Goal: Communication & Community: Share content

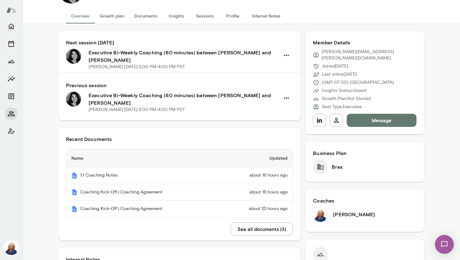
scroll to position [37, 0]
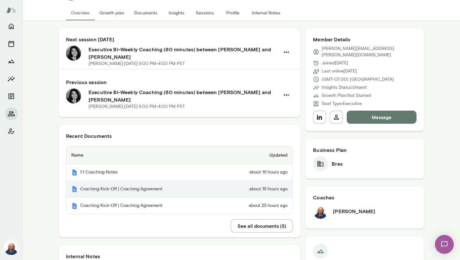
click at [261, 192] on td "about 16 hours ago" at bounding box center [256, 189] width 74 height 17
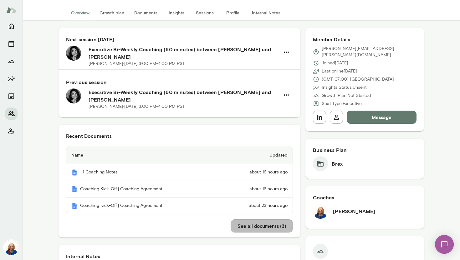
click at [280, 228] on button "See all documents ( 3 )" at bounding box center [261, 225] width 62 height 13
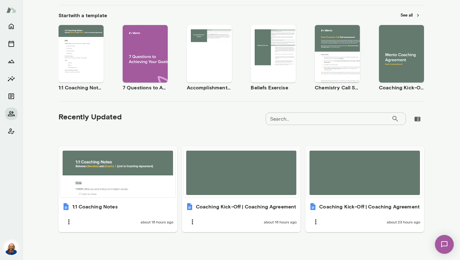
scroll to position [97, 0]
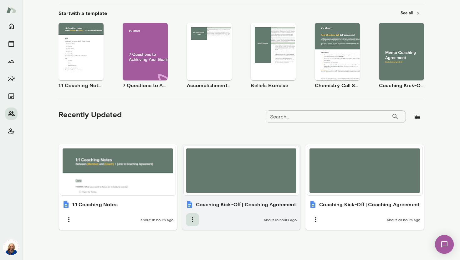
click at [196, 220] on icon "button" at bounding box center [193, 220] width 8 height 8
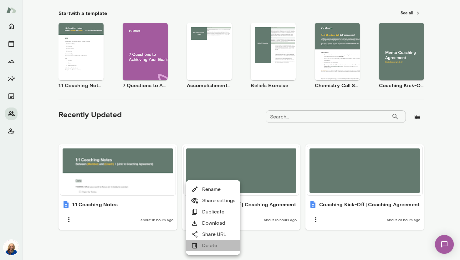
click at [204, 245] on link "Delete" at bounding box center [204, 246] width 26 height 8
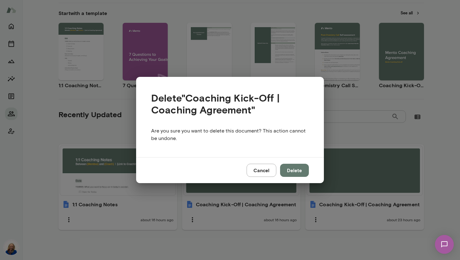
click at [292, 172] on button "Delete" at bounding box center [294, 170] width 29 height 13
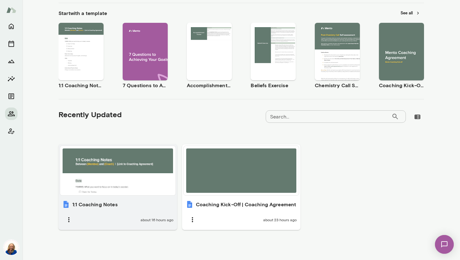
click at [152, 194] on div at bounding box center [117, 170] width 115 height 49
click at [100, 206] on h6 "1:1 Coaching Notes" at bounding box center [94, 205] width 45 height 8
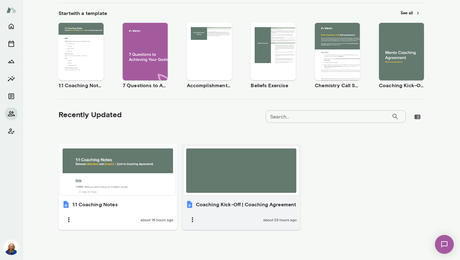
click at [246, 212] on div "Coaching Kick-Off | Coaching Agreement about 23 hours ago" at bounding box center [241, 213] width 118 height 33
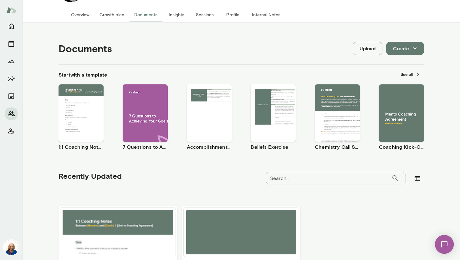
scroll to position [33, 0]
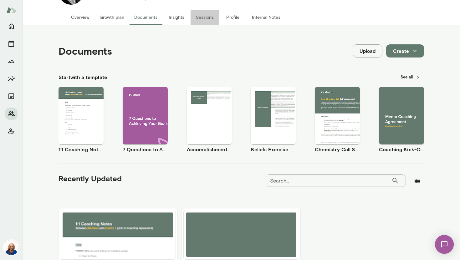
click at [205, 20] on button "Sessions" at bounding box center [204, 17] width 28 height 15
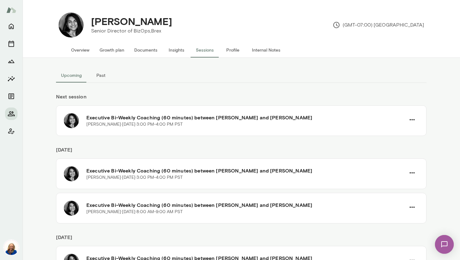
click at [232, 54] on button "Profile" at bounding box center [233, 50] width 28 height 15
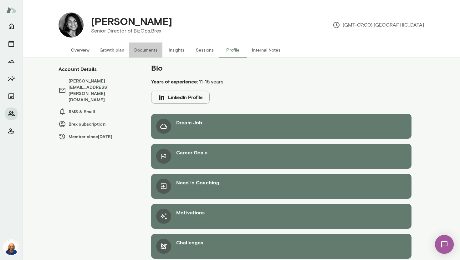
click at [143, 50] on button "Documents" at bounding box center [145, 50] width 33 height 15
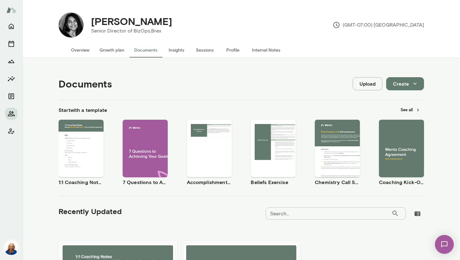
click at [114, 53] on button "Growth plan" at bounding box center [111, 50] width 35 height 15
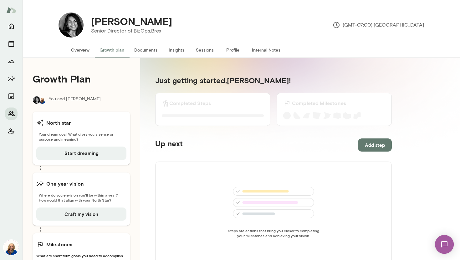
click at [147, 51] on button "Documents" at bounding box center [145, 50] width 33 height 15
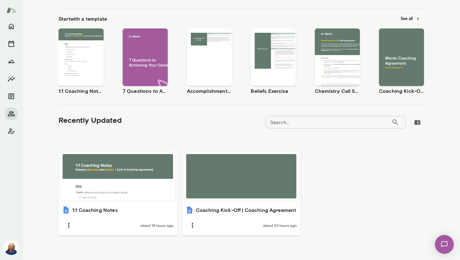
scroll to position [94, 0]
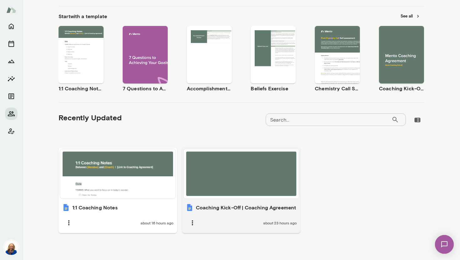
click at [210, 222] on div "about 23 hours ago" at bounding box center [241, 222] width 111 height 13
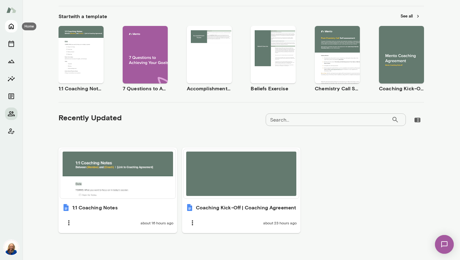
click at [11, 29] on icon "Home" at bounding box center [12, 27] width 8 height 8
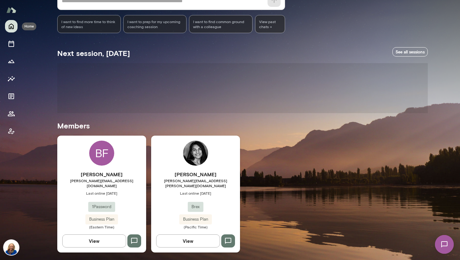
scroll to position [69, 0]
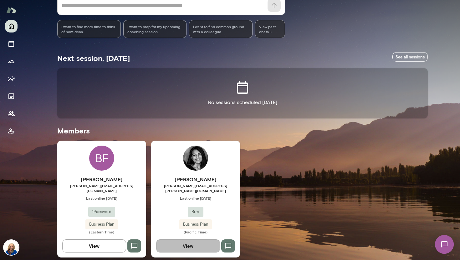
click at [192, 240] on button "View" at bounding box center [188, 245] width 64 height 13
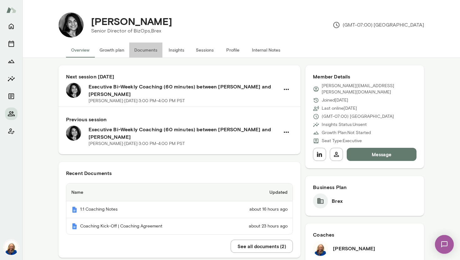
click at [136, 50] on button "Documents" at bounding box center [145, 50] width 33 height 15
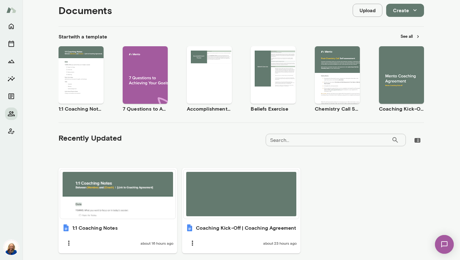
scroll to position [76, 0]
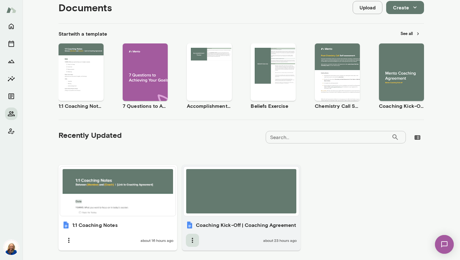
click at [195, 242] on icon "button" at bounding box center [193, 241] width 8 height 8
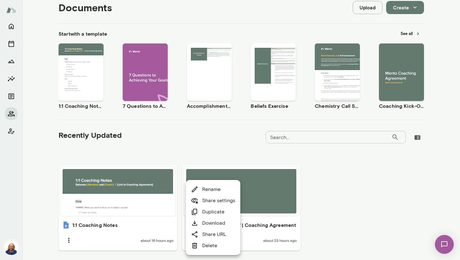
click at [210, 235] on link "Share URL" at bounding box center [208, 235] width 35 height 8
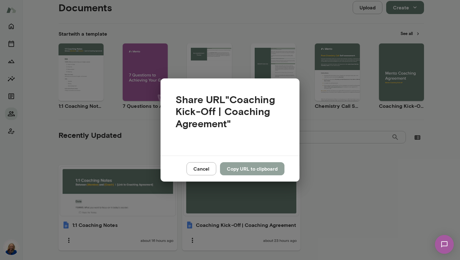
click at [235, 170] on button "Copy URL to clipboard" at bounding box center [252, 168] width 64 height 13
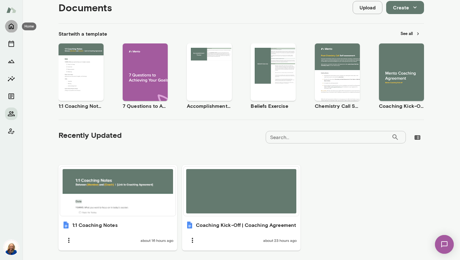
click at [8, 29] on icon "Home" at bounding box center [12, 27] width 8 height 8
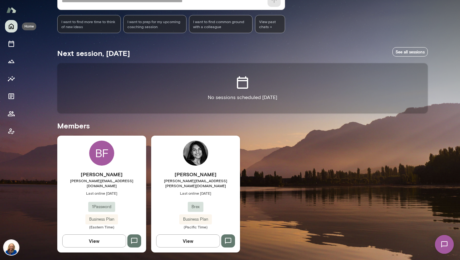
scroll to position [69, 0]
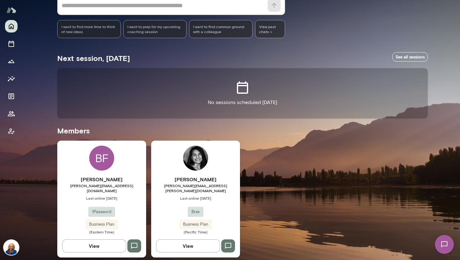
click at [229, 242] on icon "button" at bounding box center [228, 246] width 8 height 8
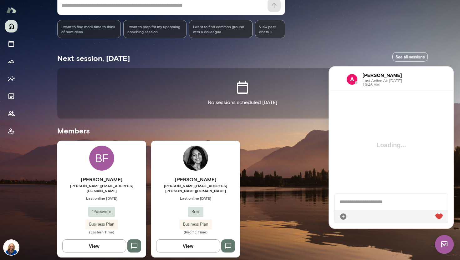
scroll to position [142, 0]
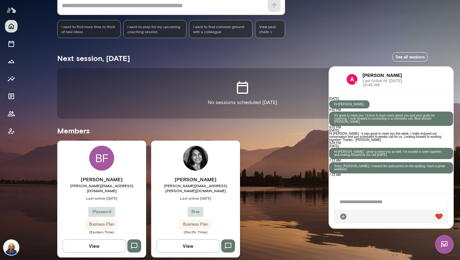
click at [365, 203] on div at bounding box center [390, 202] width 113 height 16
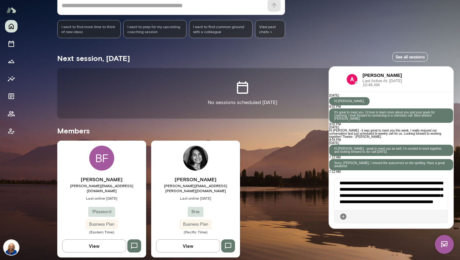
scroll to position [11, 0]
click at [382, 208] on div "**********" at bounding box center [390, 194] width 113 height 31
click at [379, 209] on div "**********" at bounding box center [390, 194] width 113 height 31
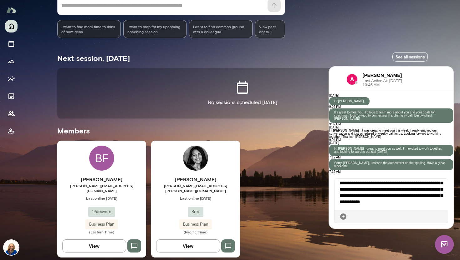
click at [414, 204] on div "**********" at bounding box center [390, 194] width 113 height 31
click at [442, 217] on icon at bounding box center [442, 217] width 0 height 0
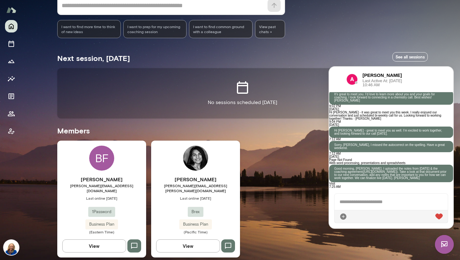
scroll to position [324, 0]
